Goal: Transaction & Acquisition: Purchase product/service

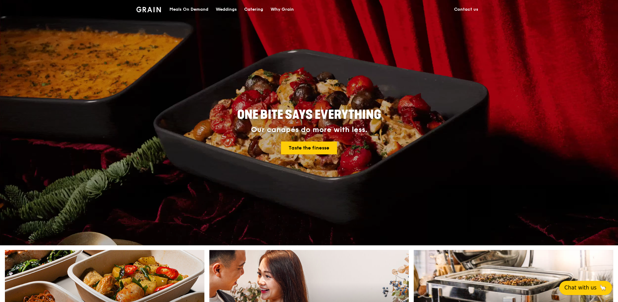
click at [581, 289] on span "Chat with us" at bounding box center [580, 288] width 32 height 8
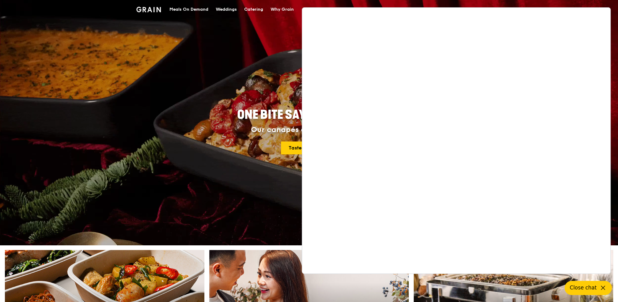
click at [245, 8] on div "Catering" at bounding box center [253, 9] width 19 height 18
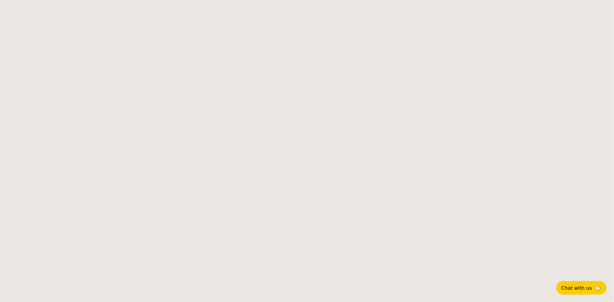
select select
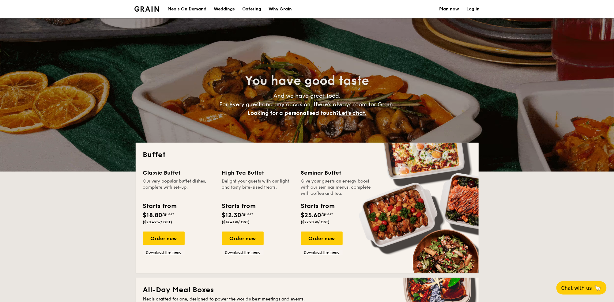
click at [246, 6] on h1 "Catering" at bounding box center [251, 9] width 19 height 18
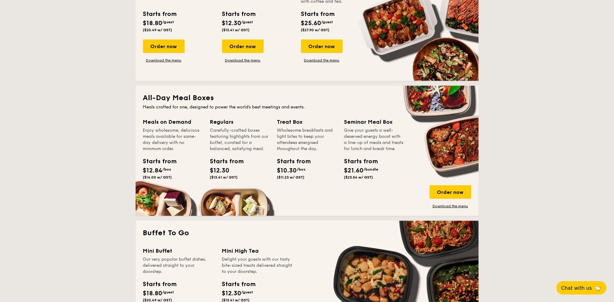
scroll to position [214, 0]
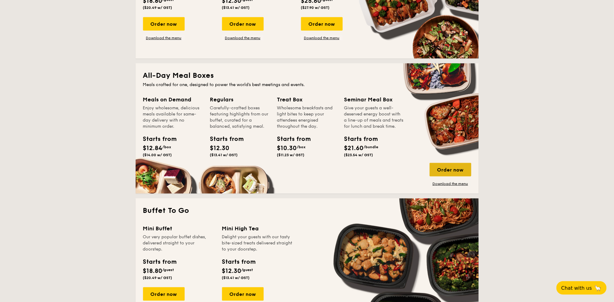
click at [434, 171] on div "Order now" at bounding box center [451, 169] width 42 height 13
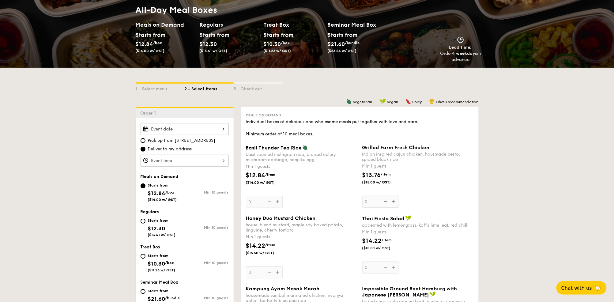
scroll to position [71, 0]
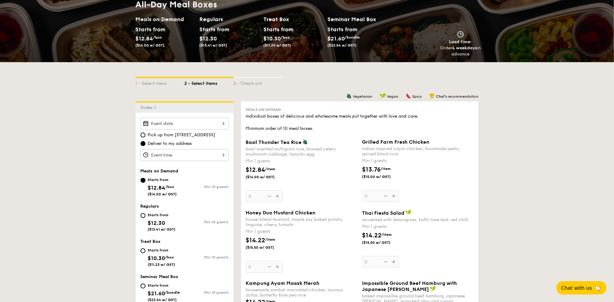
click at [163, 225] on span "$12.30" at bounding box center [156, 223] width 17 height 7
click at [145, 218] on input "Starts from $12.30 ($13.41 w/ GST) Min 10 guests" at bounding box center [143, 215] width 5 height 5
radio input "true"
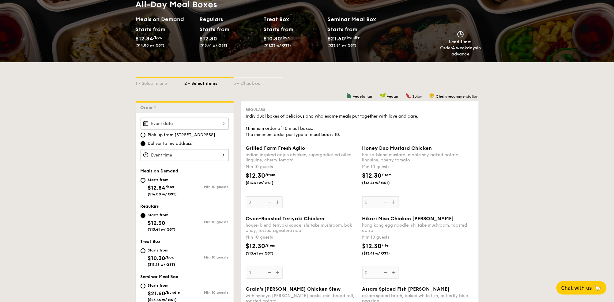
select select
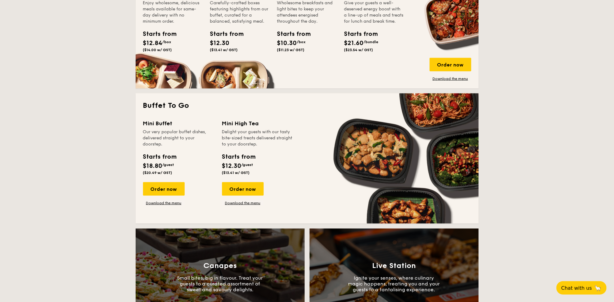
scroll to position [248, 0]
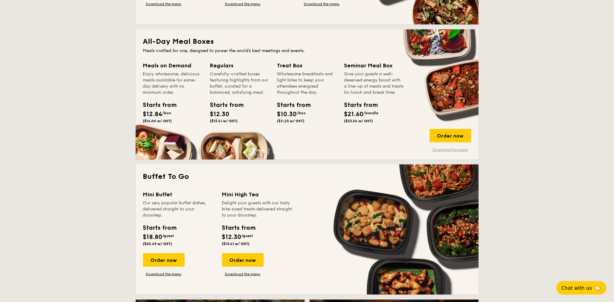
click at [441, 151] on link "Download the menu" at bounding box center [451, 149] width 42 height 5
